Goal: Find specific page/section: Find specific page/section

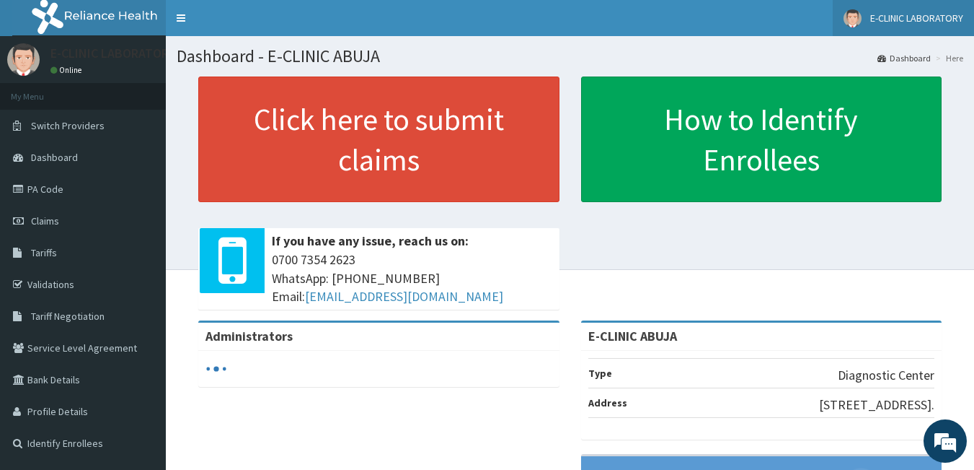
click at [892, 17] on span "E-CLINIC LABORATORY" at bounding box center [917, 18] width 93 height 13
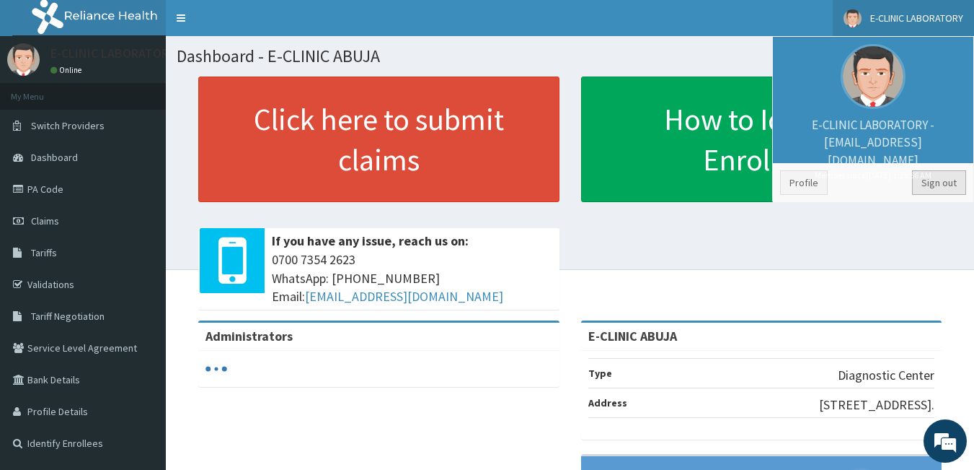
click at [935, 181] on link "Sign out" at bounding box center [939, 182] width 54 height 25
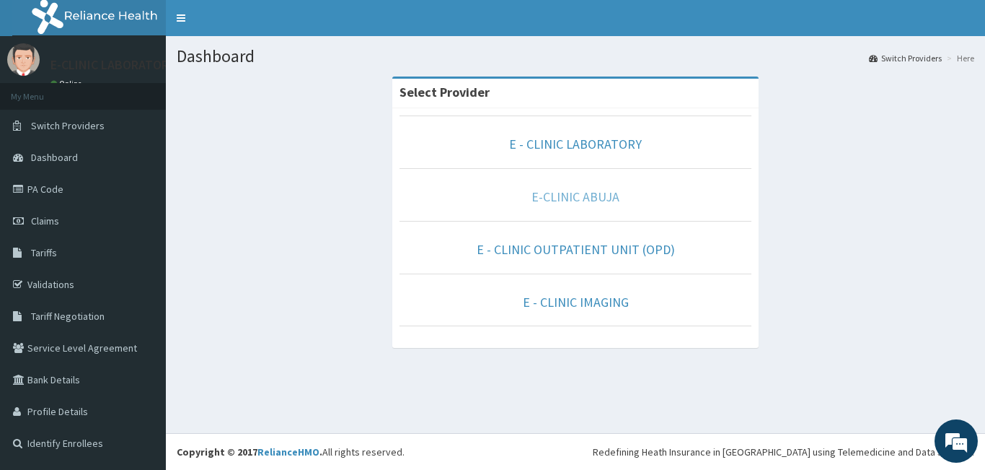
click at [560, 198] on link "E-CLINIC ABUJA" at bounding box center [576, 196] width 88 height 17
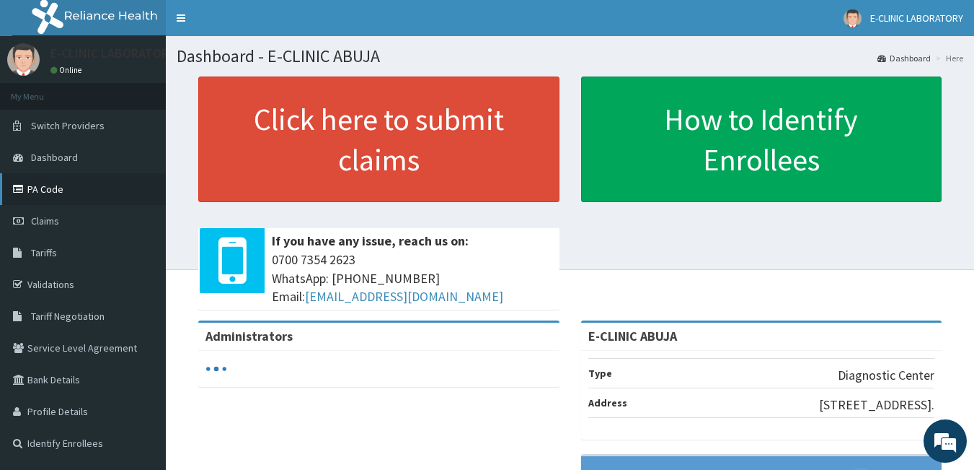
click at [39, 195] on link "PA Code" at bounding box center [83, 189] width 166 height 32
